Goal: Find specific page/section: Find specific page/section

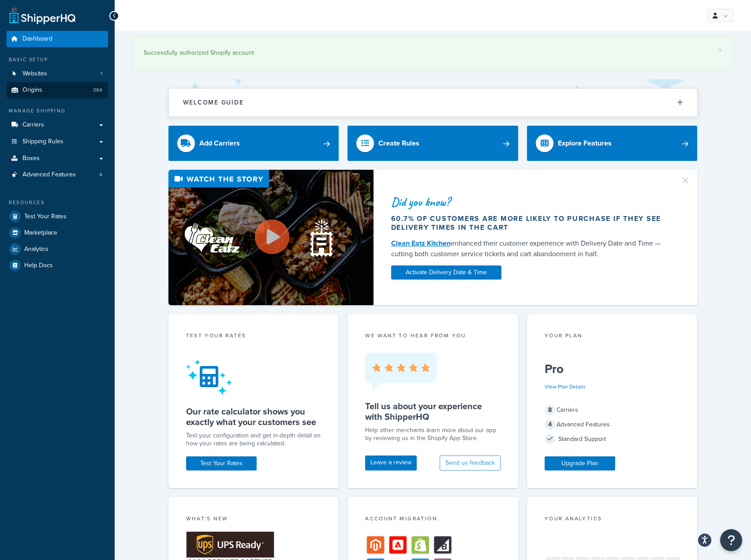
click at [80, 99] on ul "Dashboard Basic Setup Websites 1 Origins 364 Manage Shipping Carriers Carriers …" at bounding box center [57, 152] width 101 height 242
click at [93, 89] on link "Origins 364" at bounding box center [57, 90] width 101 height 16
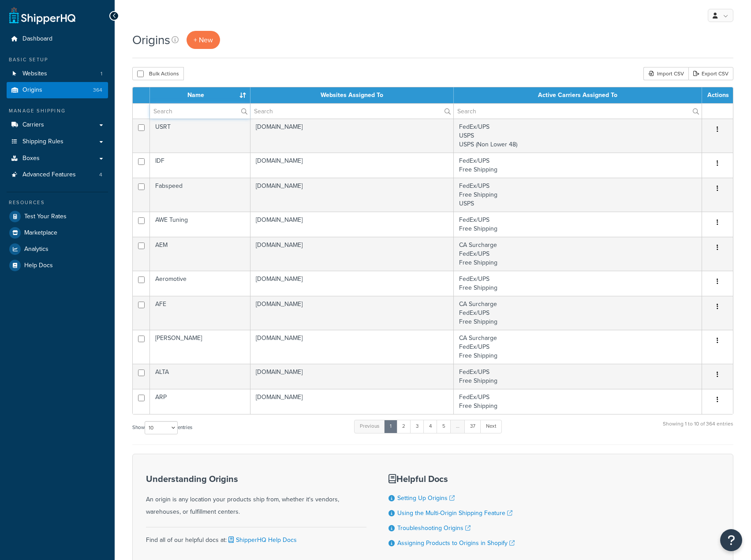
click at [186, 109] on input "text" at bounding box center [200, 111] width 100 height 15
type input "German"
